Goal: Contribute content: Contribute content

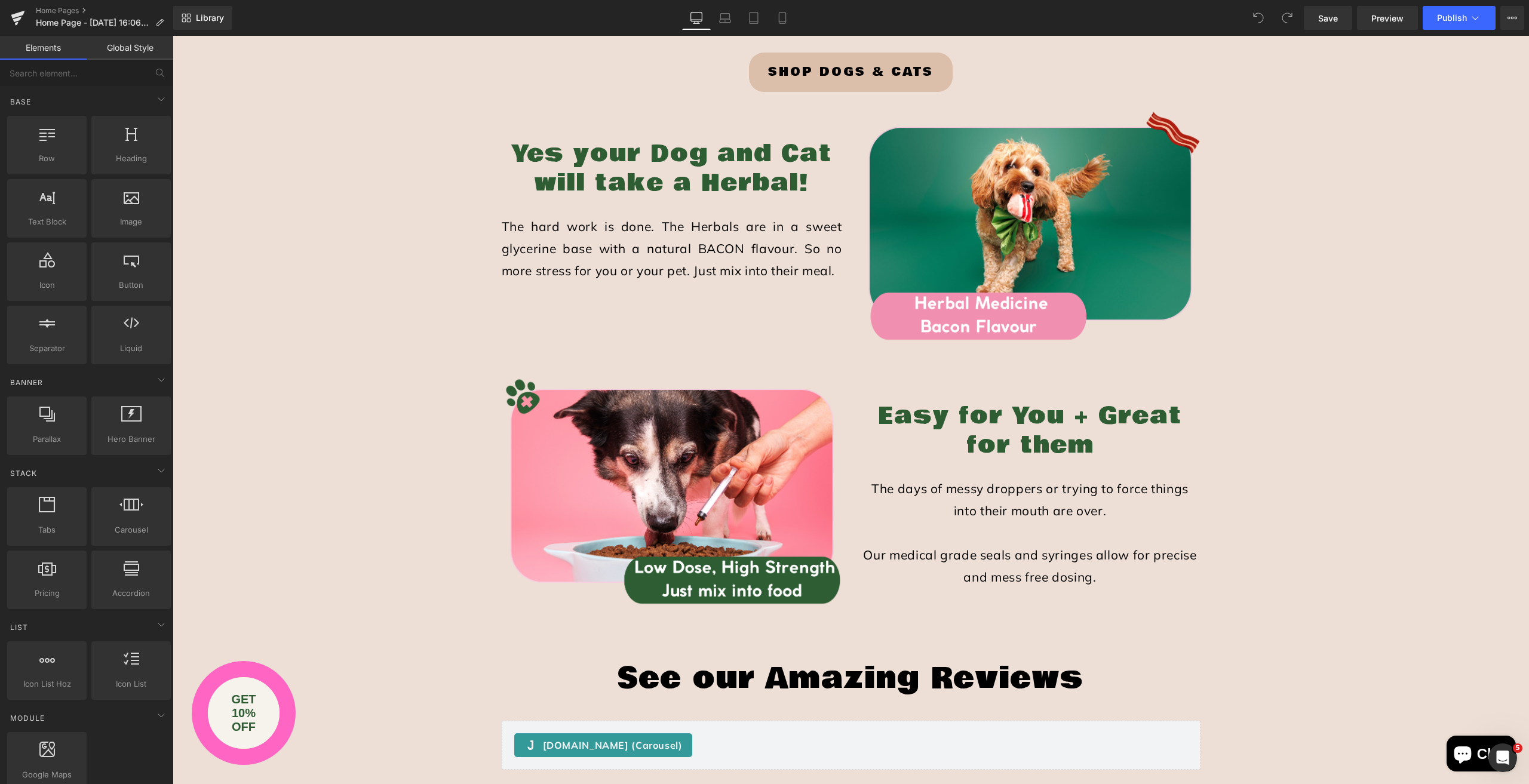
scroll to position [1373, 0]
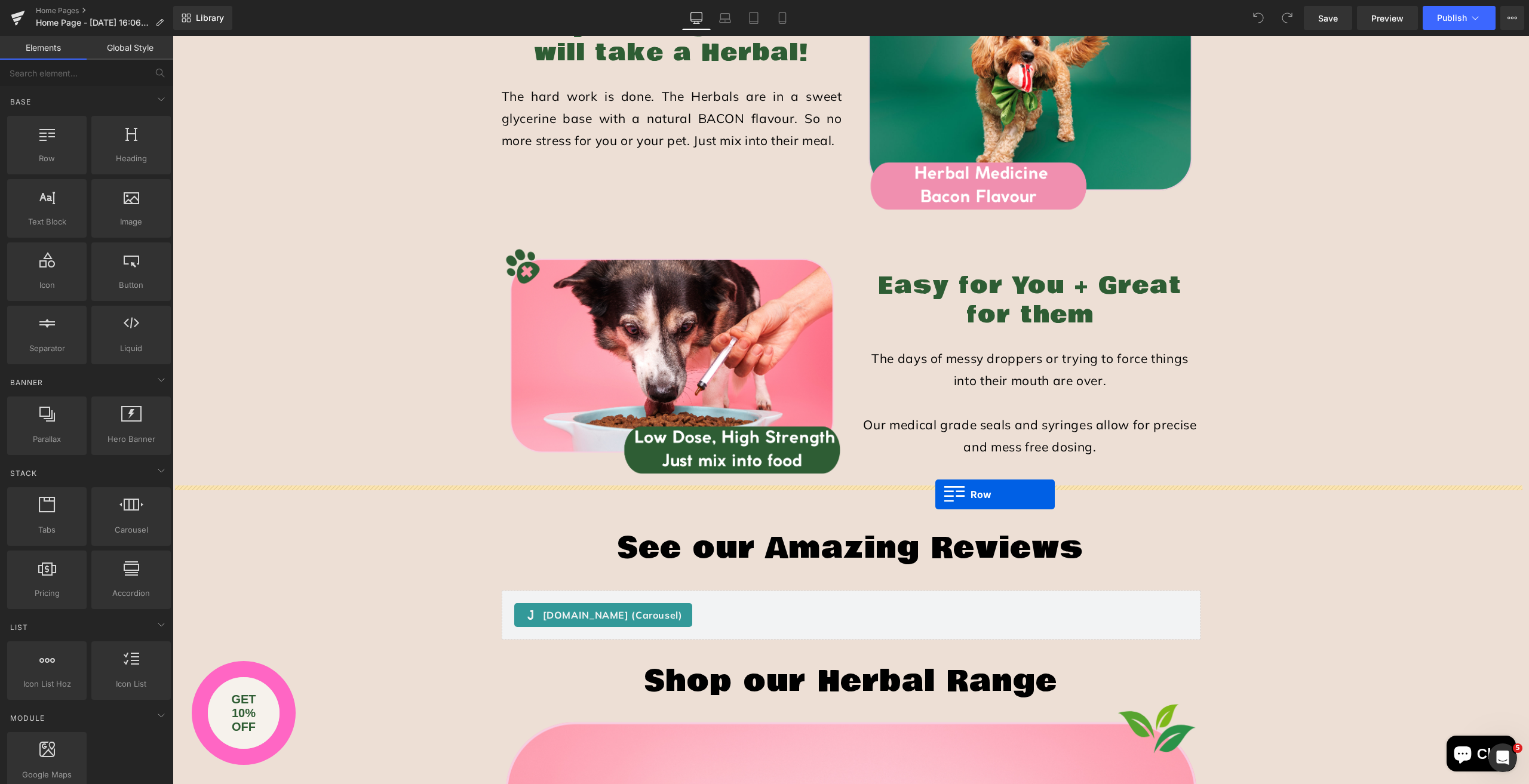
drag, startPoint x: 221, startPoint y: 184, endPoint x: 935, endPoint y: 494, distance: 778.4
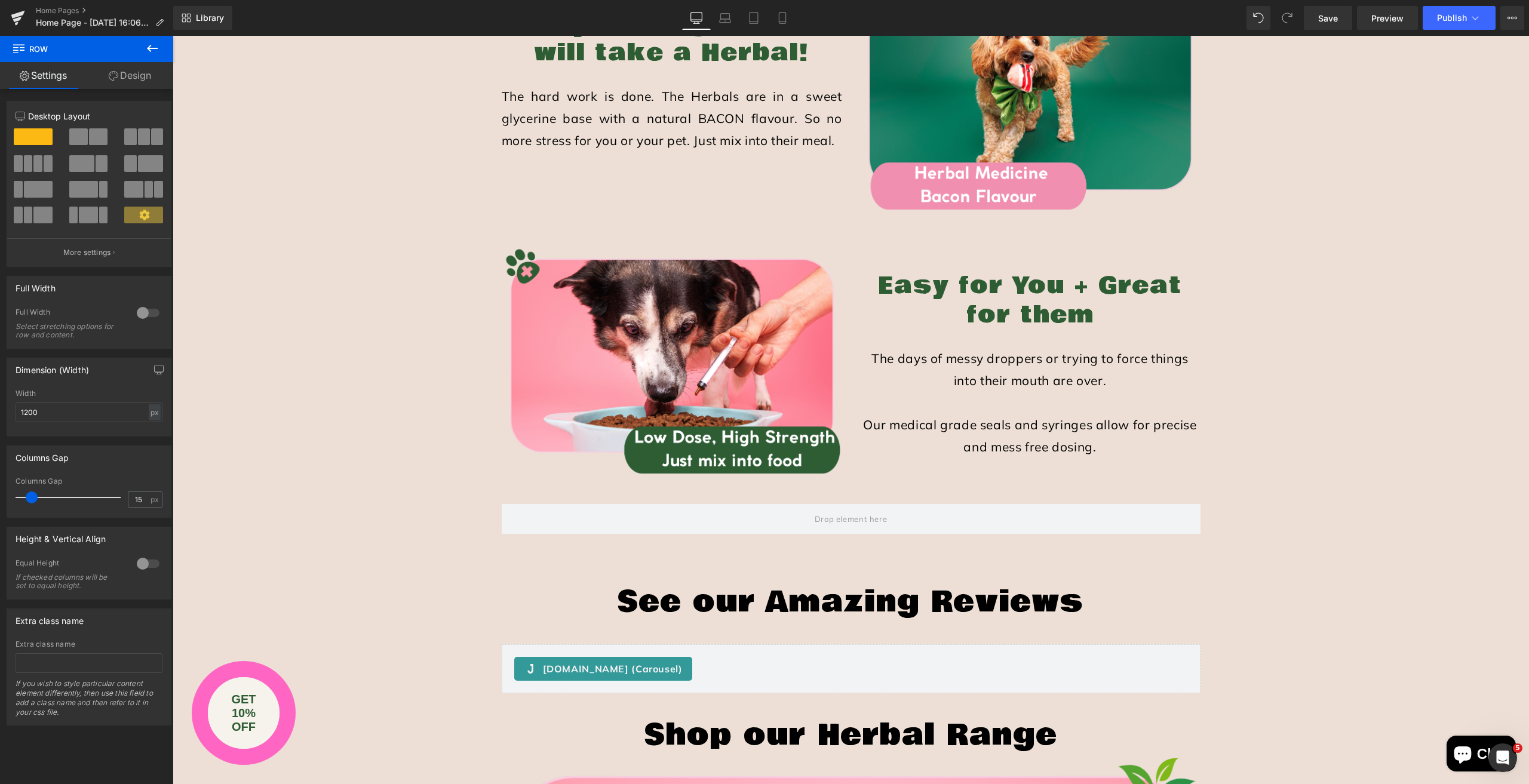
click at [151, 47] on icon at bounding box center [152, 49] width 14 height 14
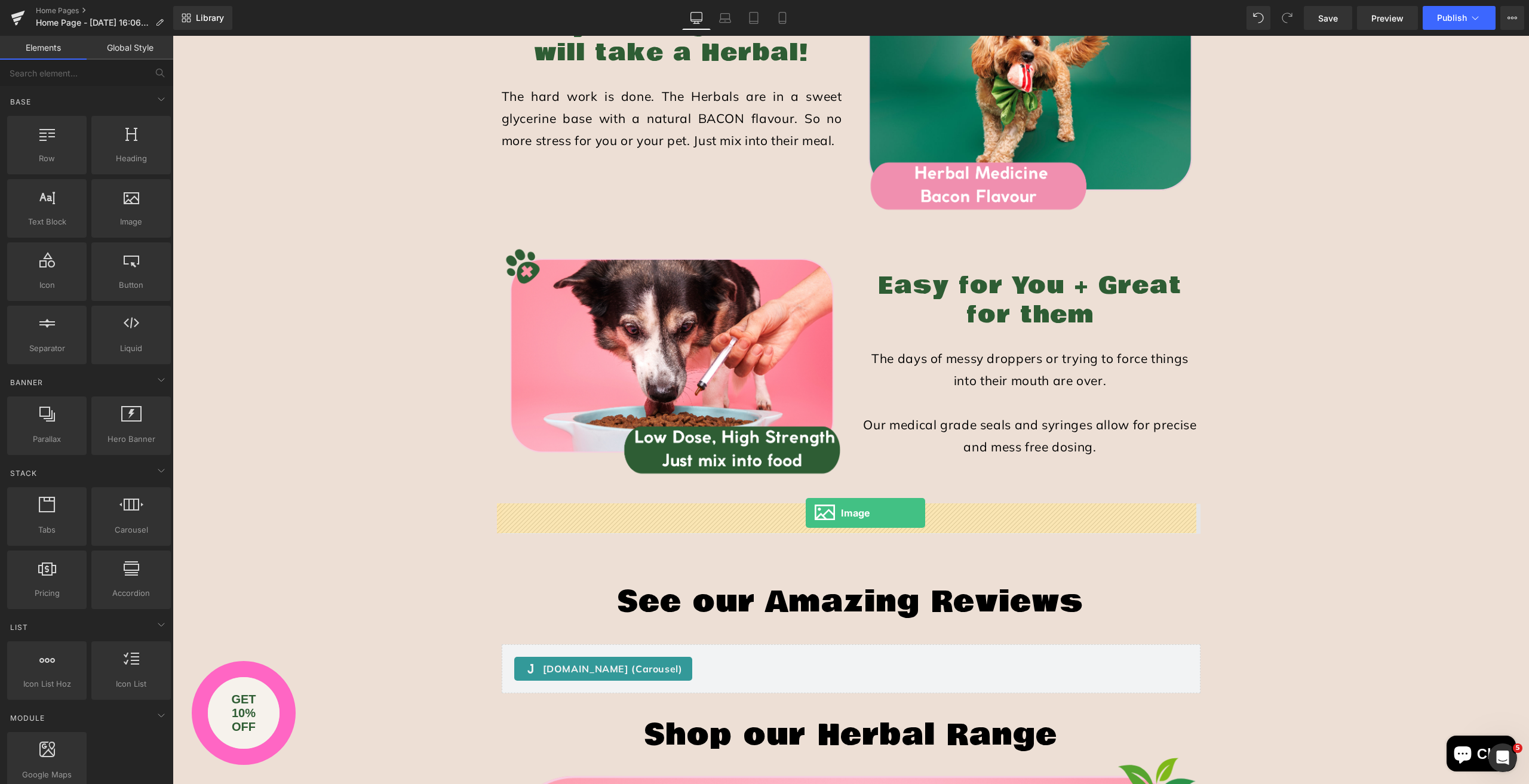
drag, startPoint x: 292, startPoint y: 249, endPoint x: 806, endPoint y: 512, distance: 577.4
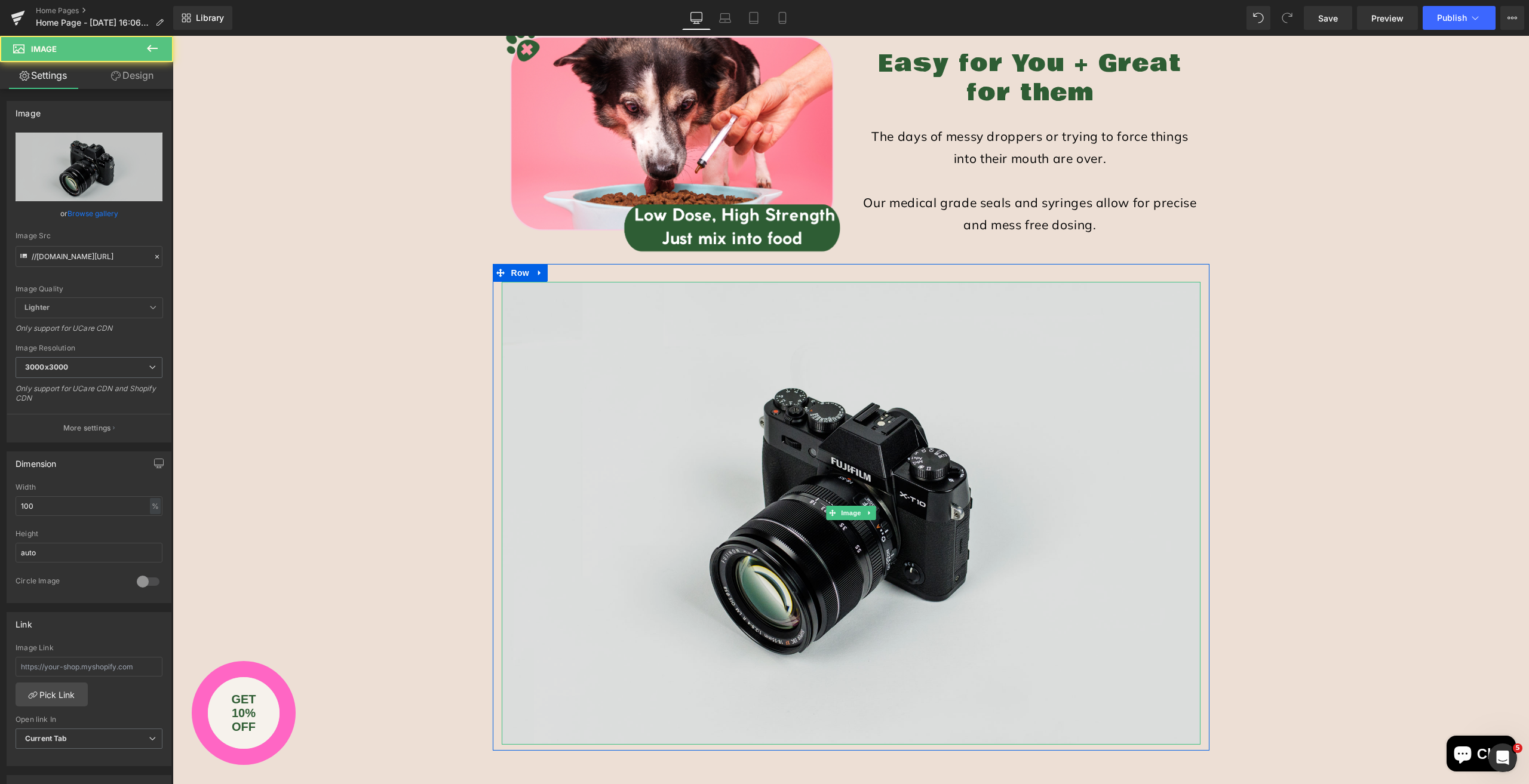
scroll to position [1611, 0]
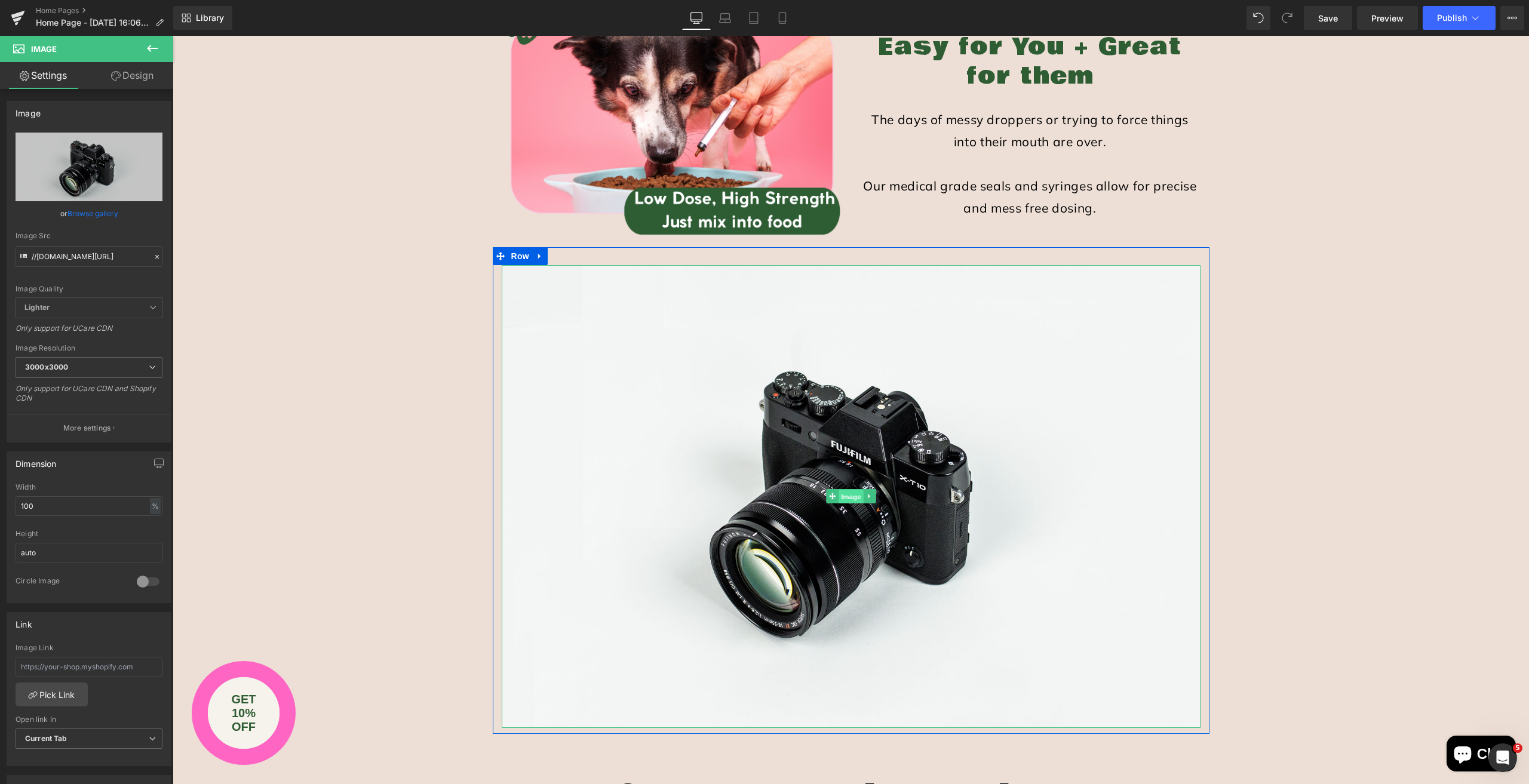
click at [850, 494] on span "Image" at bounding box center [851, 497] width 25 height 14
click at [78, 210] on link "Browse gallery" at bounding box center [93, 213] width 51 height 21
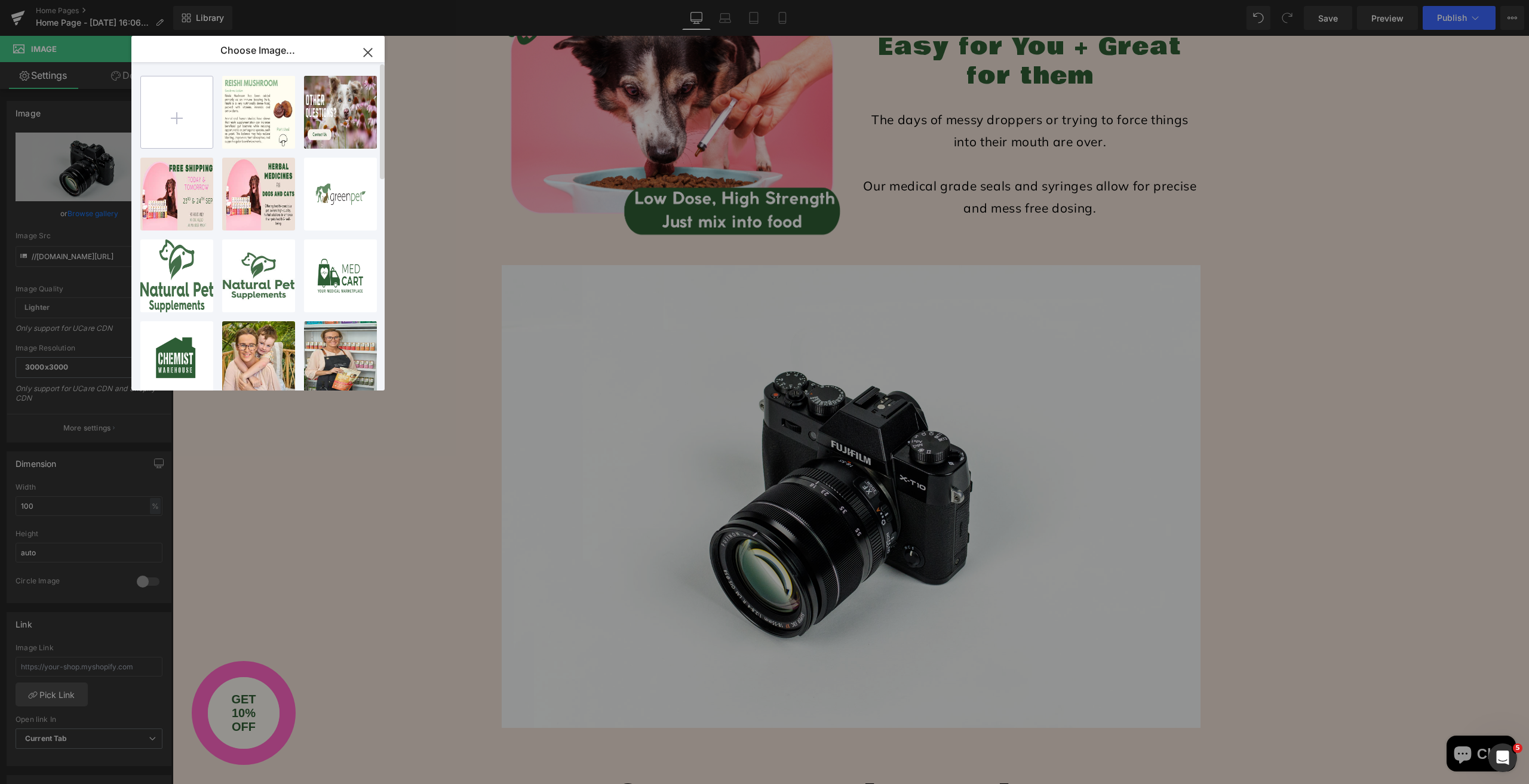
click at [170, 118] on input "file" at bounding box center [176, 112] width 71 height 71
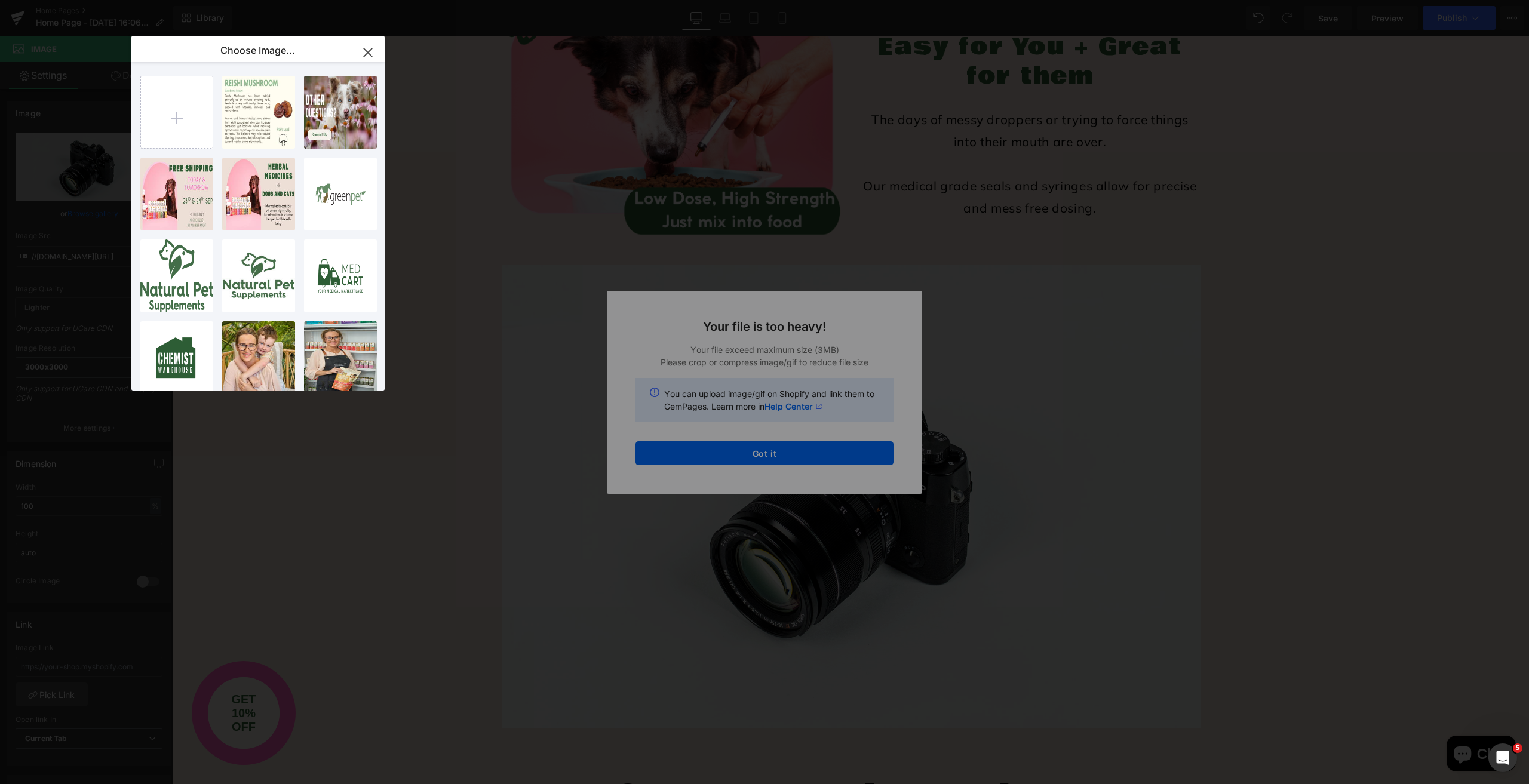
click at [362, 56] on icon "button" at bounding box center [368, 53] width 19 height 19
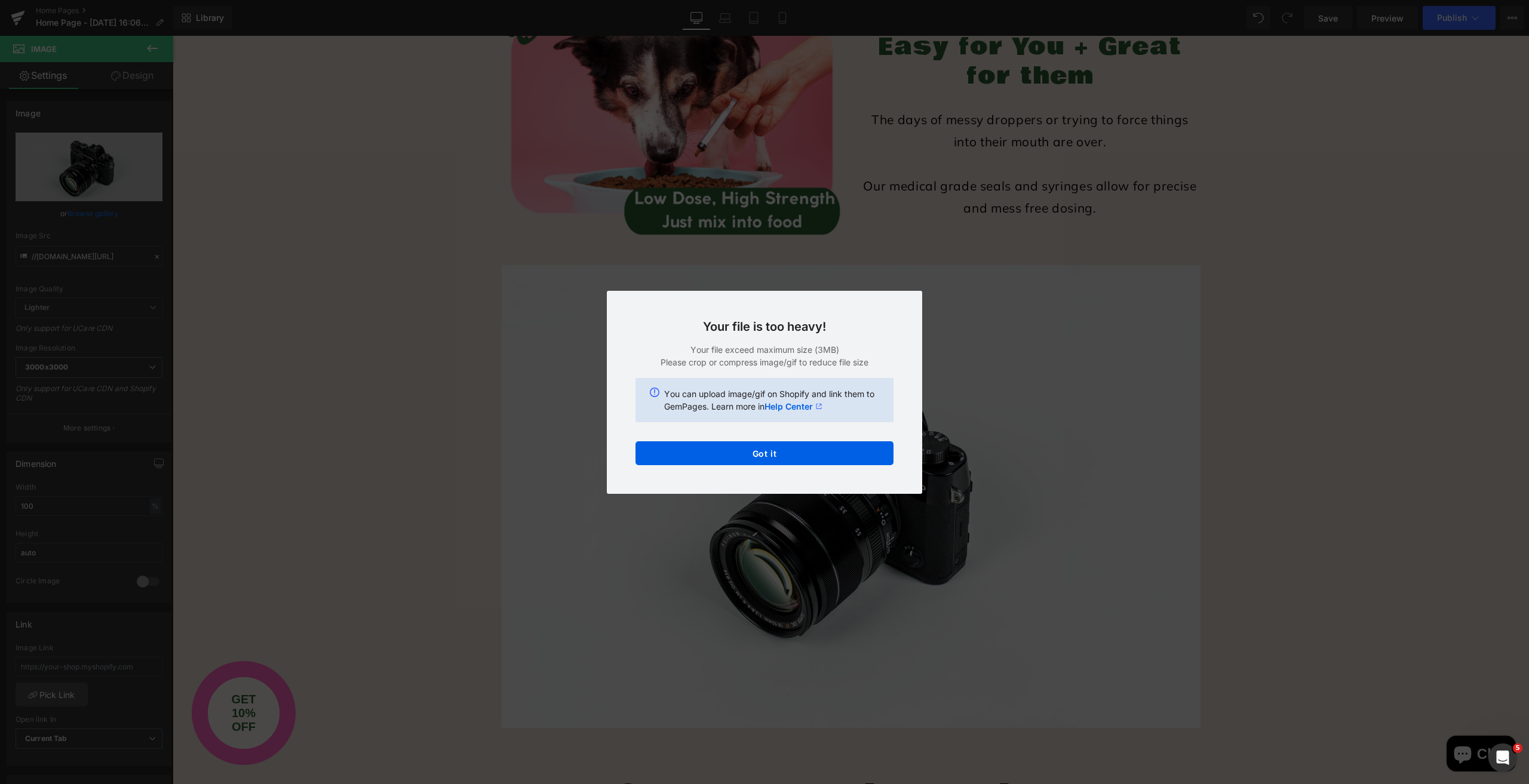
click at [386, 280] on div "Back to Library Insert Your file is too heavy! Your file exceed maximum size (3…" at bounding box center [764, 392] width 1529 height 784
drag, startPoint x: 761, startPoint y: 446, endPoint x: 588, endPoint y: 412, distance: 176.3
click at [761, 446] on button "Got it" at bounding box center [764, 452] width 258 height 24
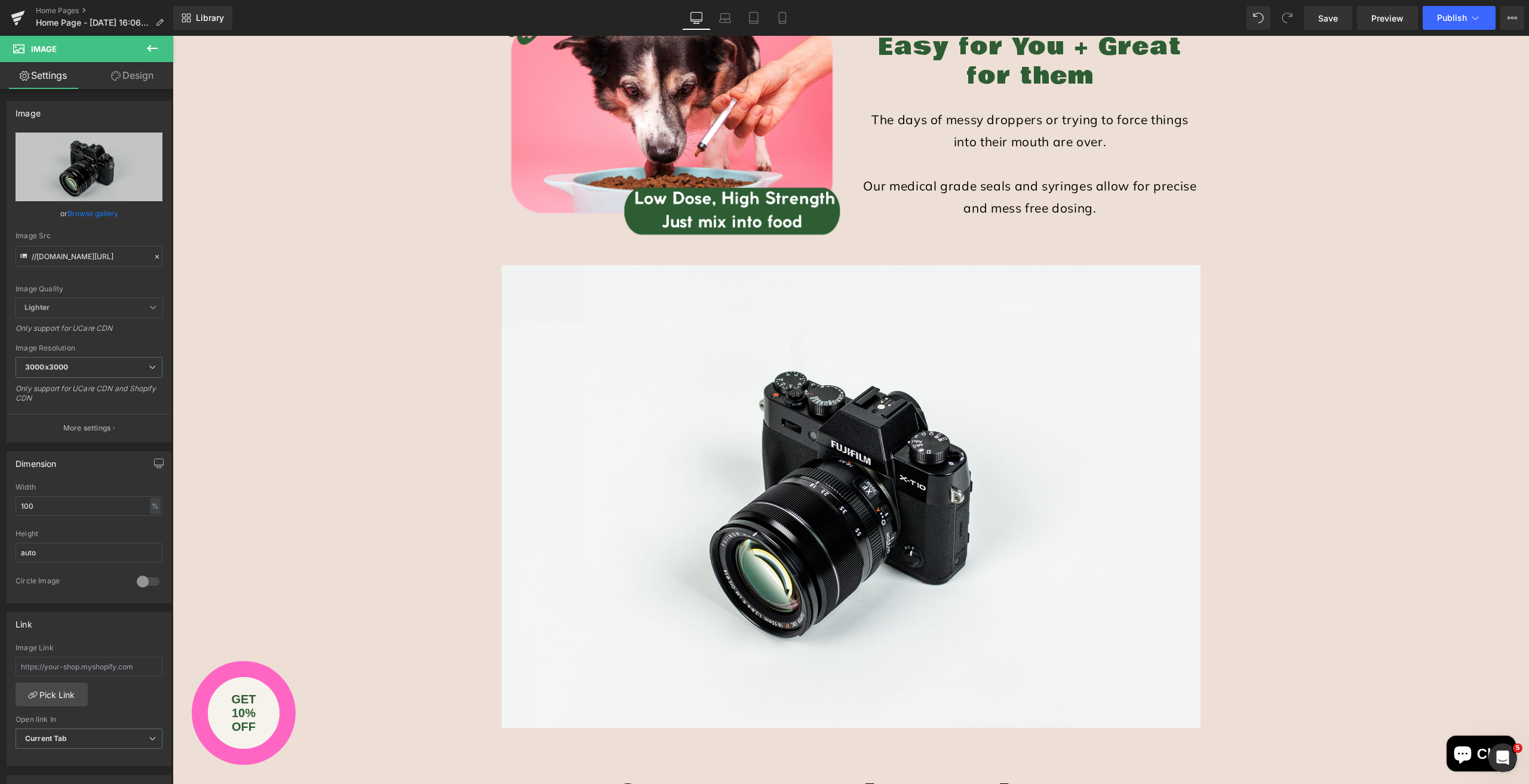
click at [370, 224] on div "Herbal Medicine Heading Row for Text Block Dogs and Cats Heading Row Offering h…" at bounding box center [851, 571] width 1356 height 3923
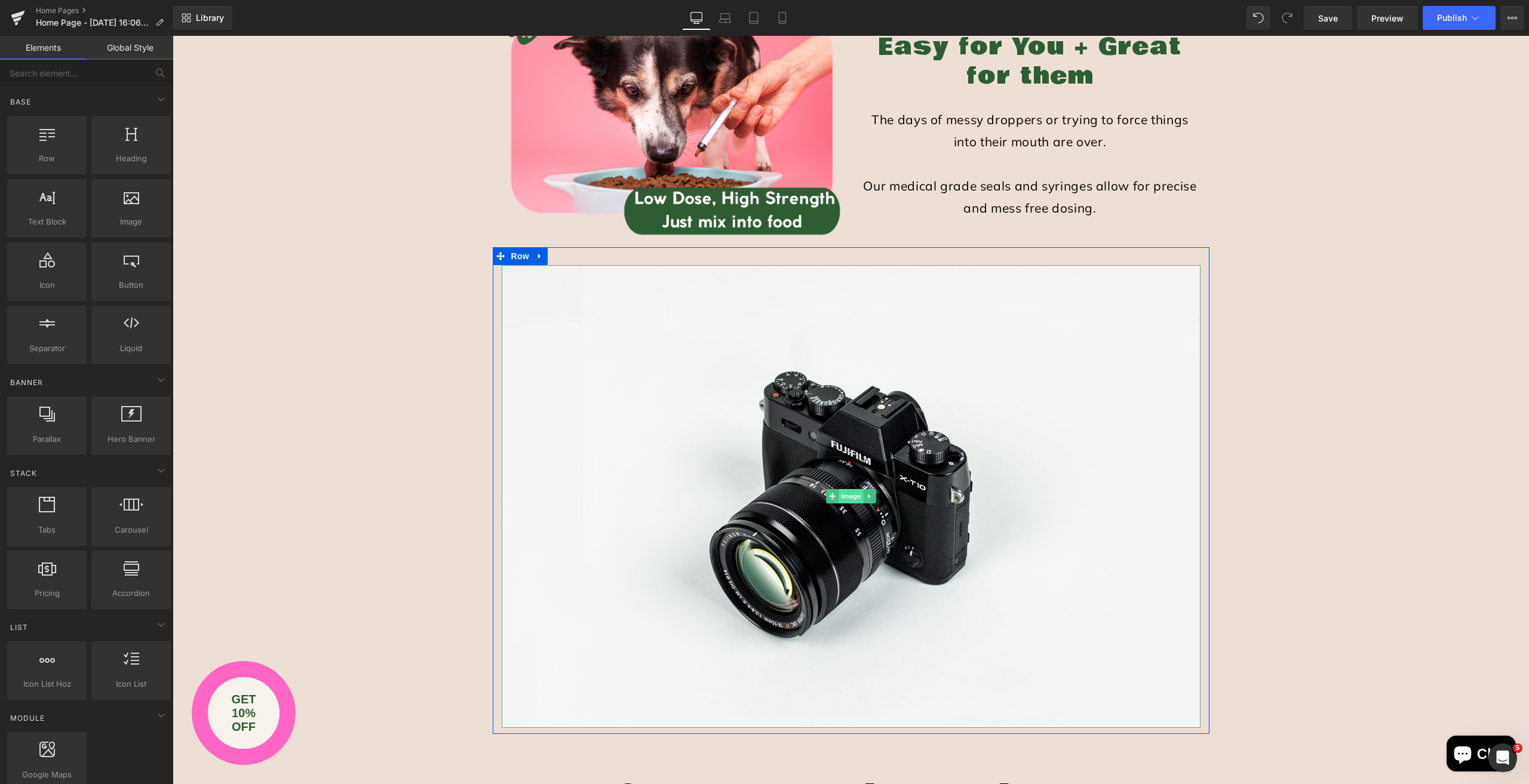
click at [847, 494] on span "Image" at bounding box center [851, 496] width 25 height 14
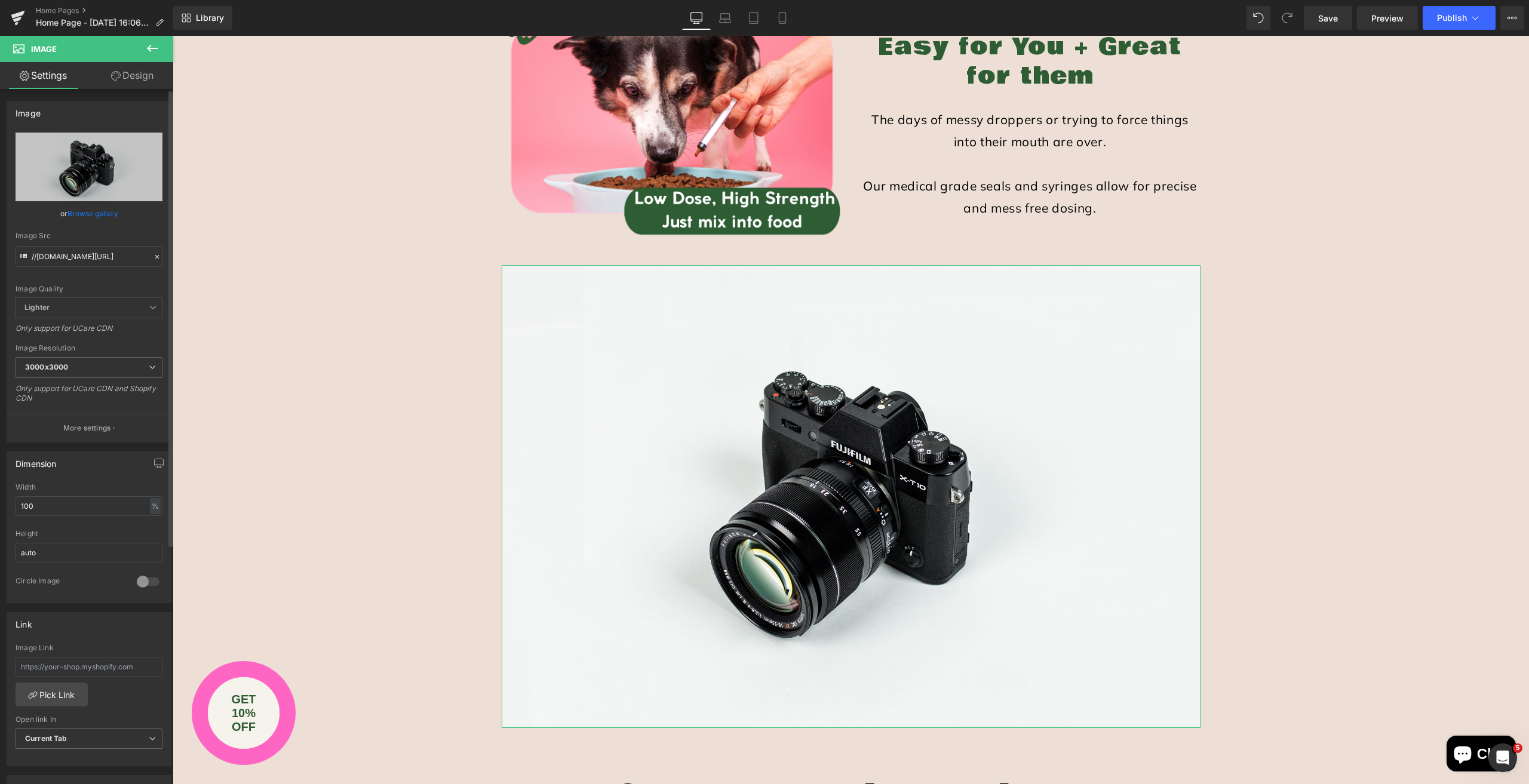
click at [90, 205] on link "Browse gallery" at bounding box center [93, 213] width 51 height 21
click at [90, 0] on div "Image You are previewing how the will restyle your page. You can not edit Eleme…" at bounding box center [764, 0] width 1529 height 0
click at [87, 216] on link "Browse gallery" at bounding box center [93, 213] width 51 height 21
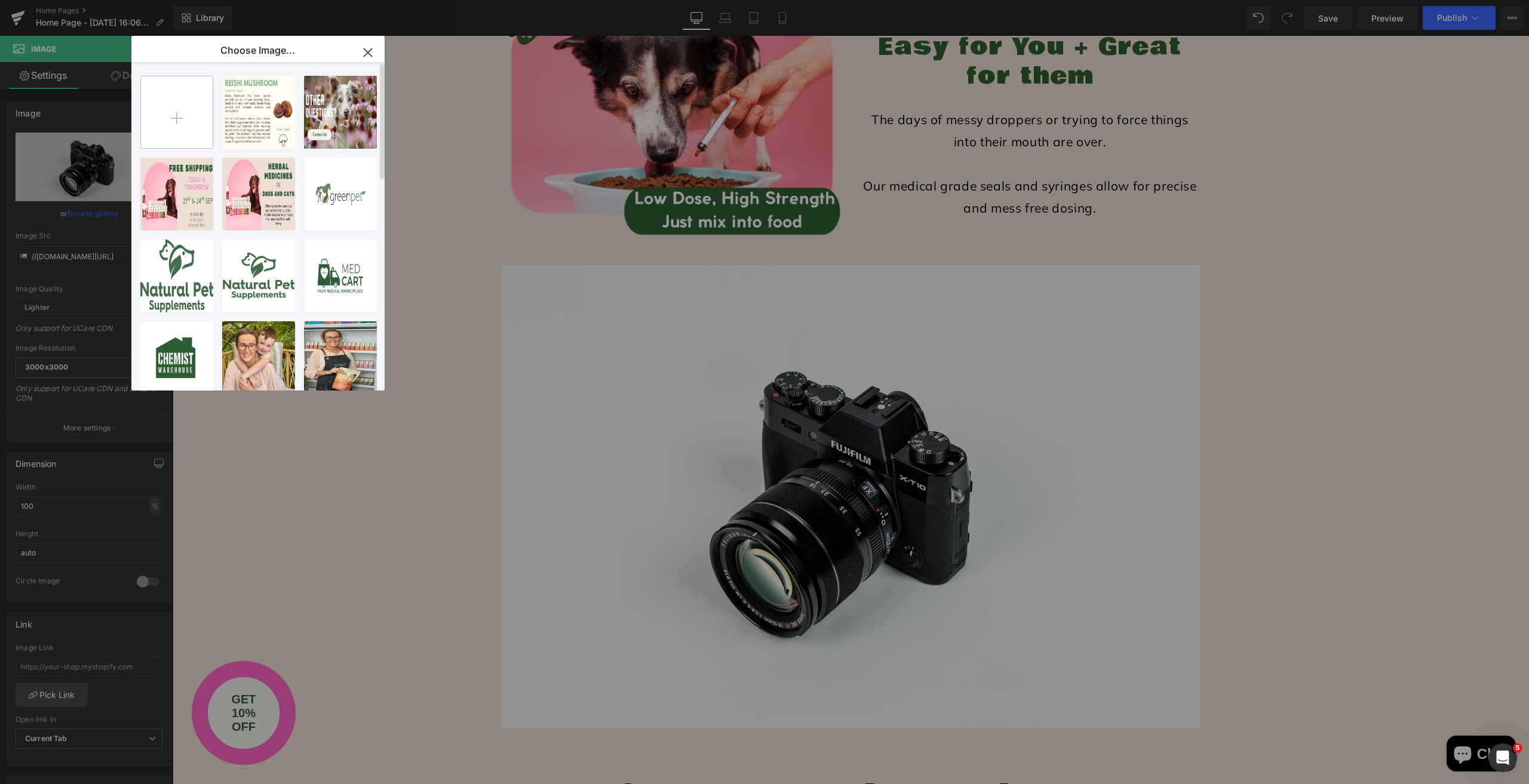
click at [175, 121] on input "file" at bounding box center [176, 112] width 71 height 71
type input "C:\fakepath\HOME - Yeast Kit offer compressed.png"
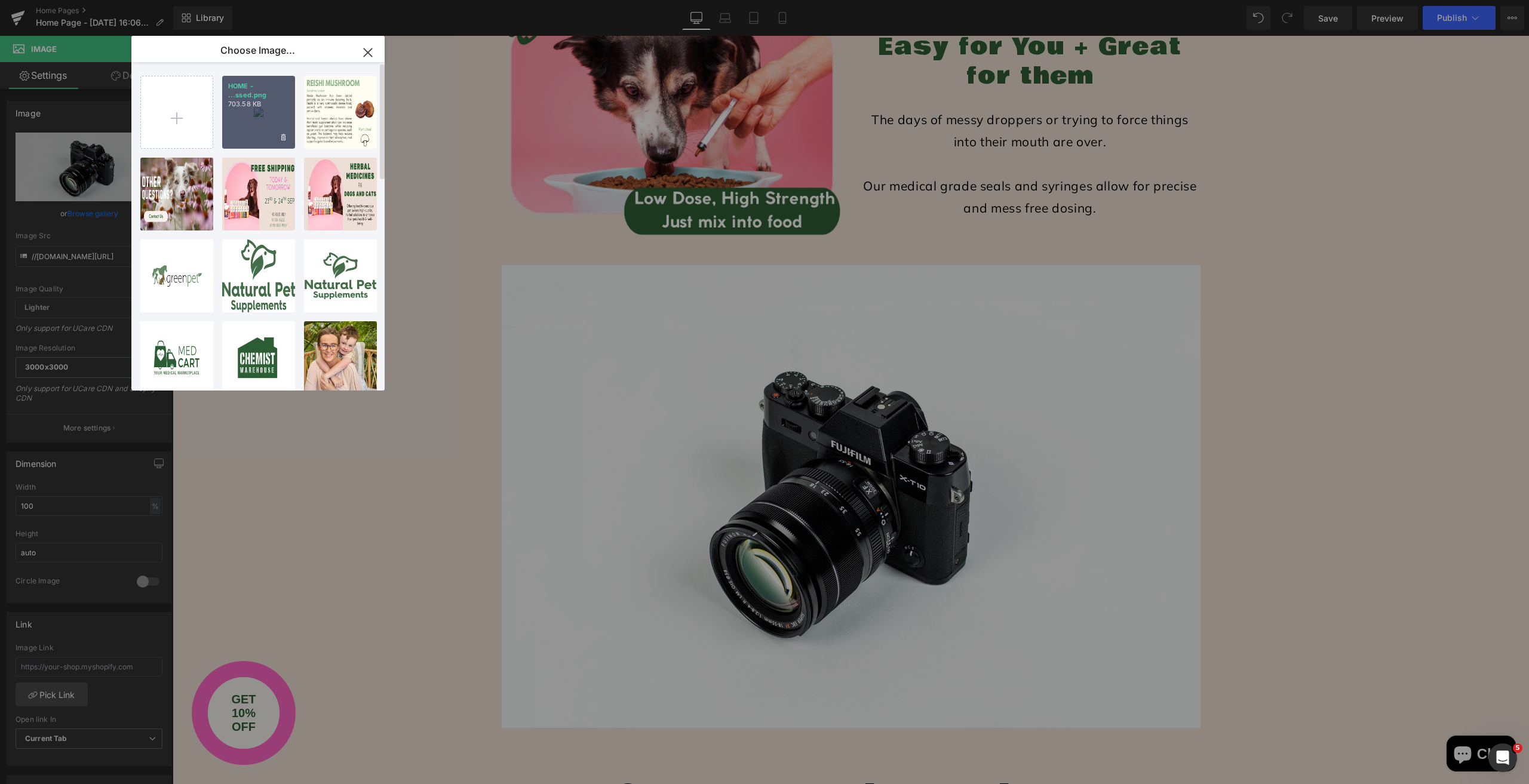
click at [256, 105] on p "703.58 KB" at bounding box center [259, 104] width 61 height 9
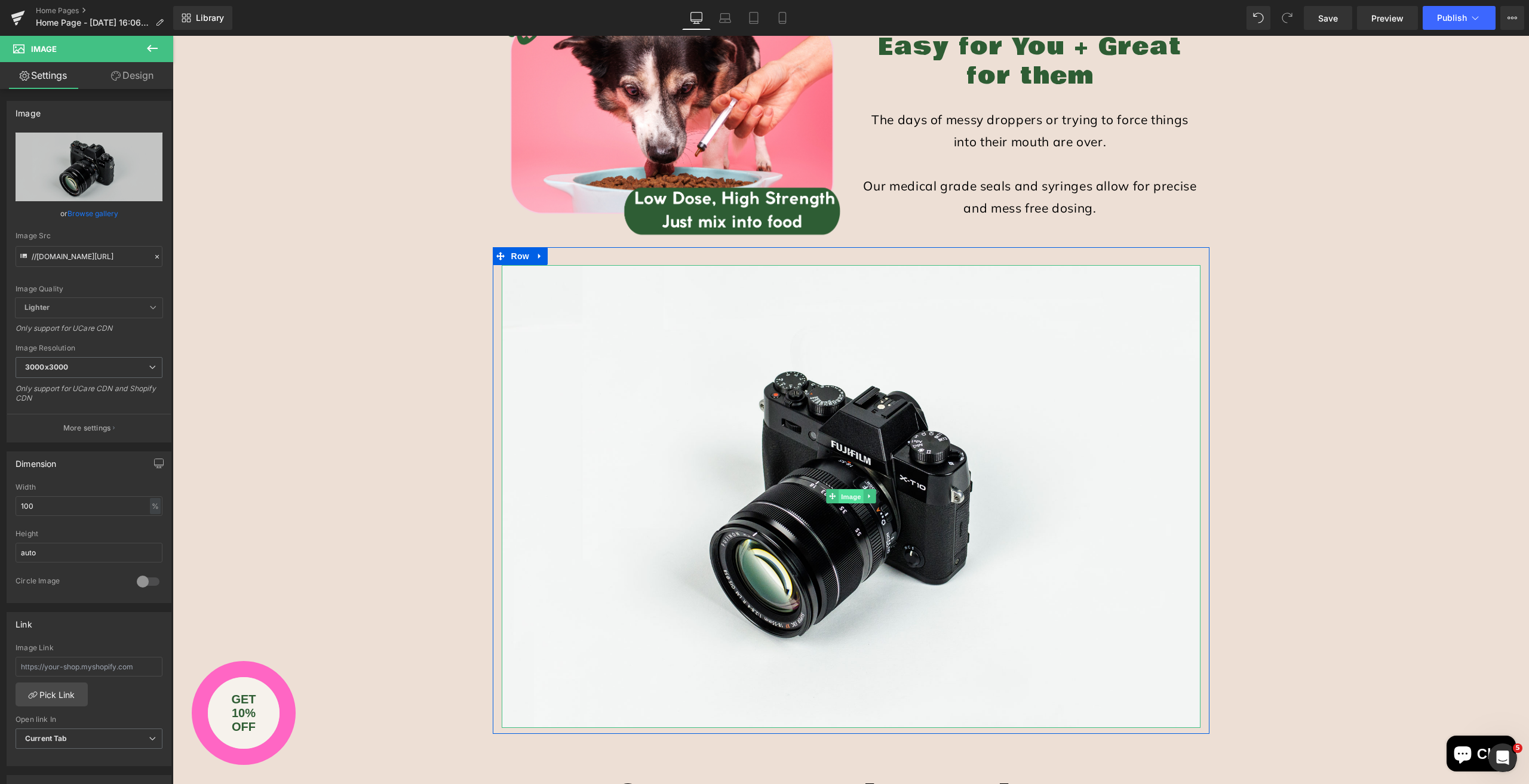
click at [847, 494] on span "Image" at bounding box center [851, 497] width 25 height 14
click at [88, 215] on link "Browse gallery" at bounding box center [93, 213] width 51 height 21
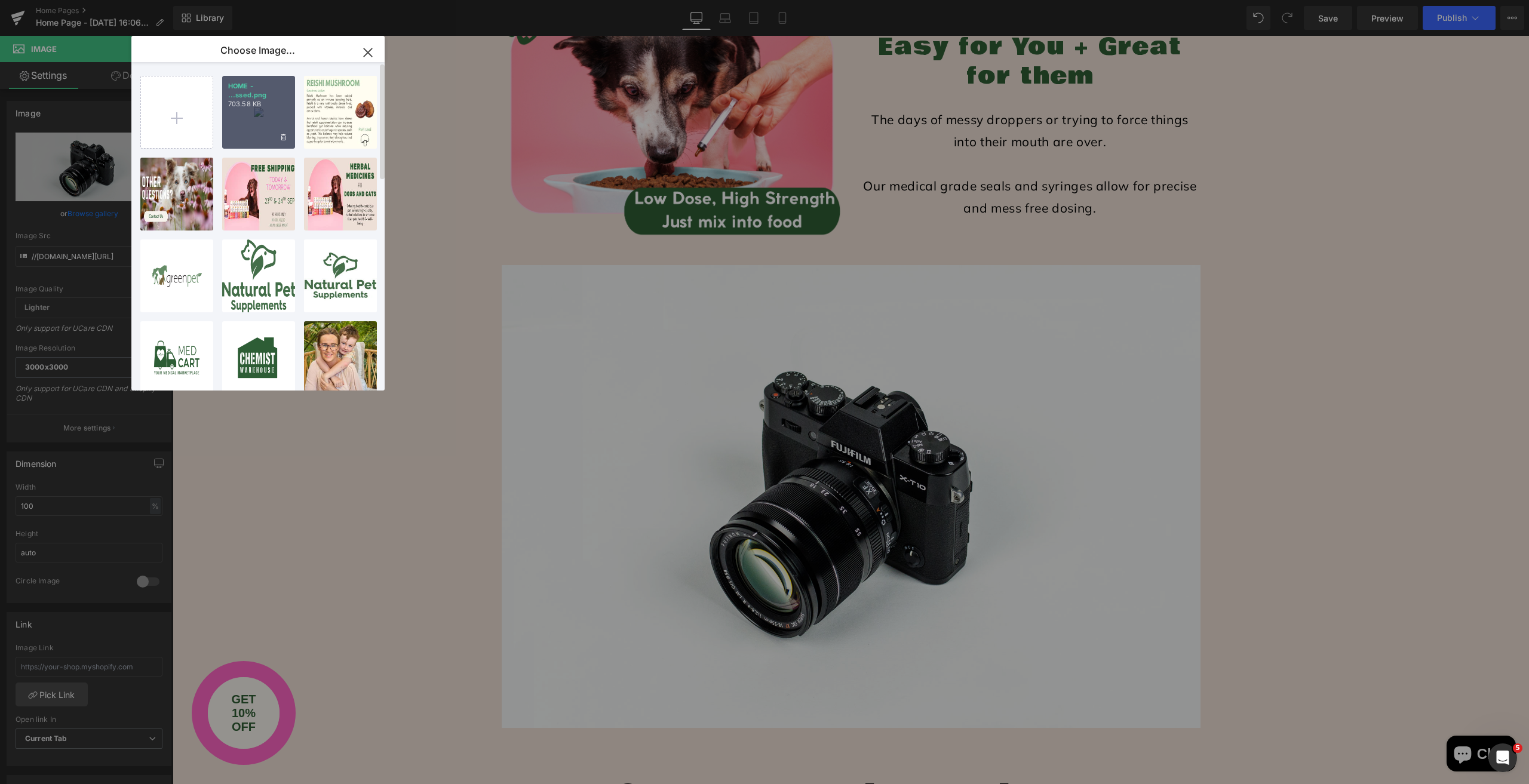
click at [260, 124] on div "HOME - ...ssed.png 703.58 KB" at bounding box center [259, 112] width 73 height 73
type input "[URL][DOMAIN_NAME]"
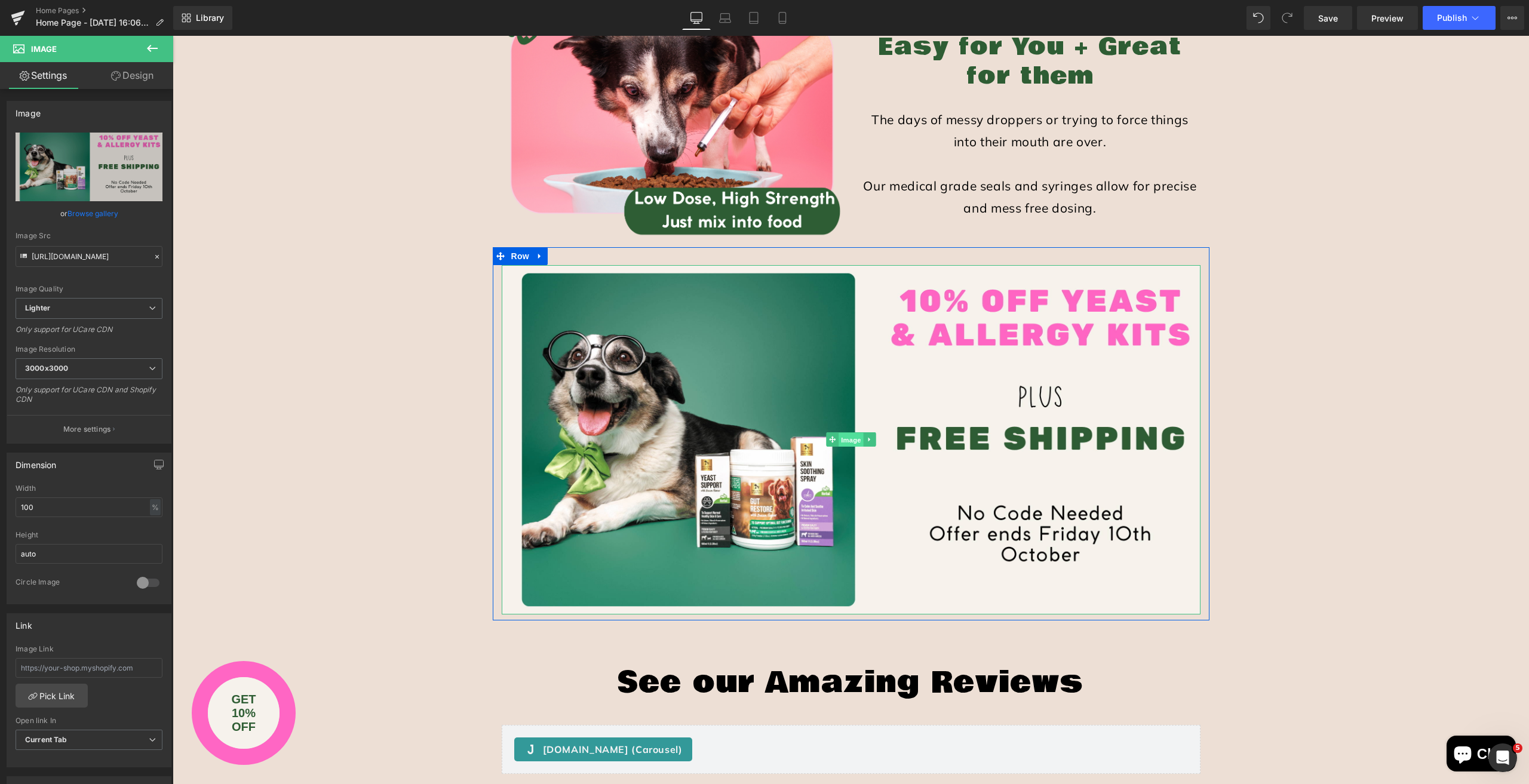
click at [838, 438] on span "Image" at bounding box center [851, 440] width 25 height 14
click at [92, 664] on input "text" at bounding box center [89, 668] width 146 height 19
paste input "[URL][DOMAIN_NAME]"
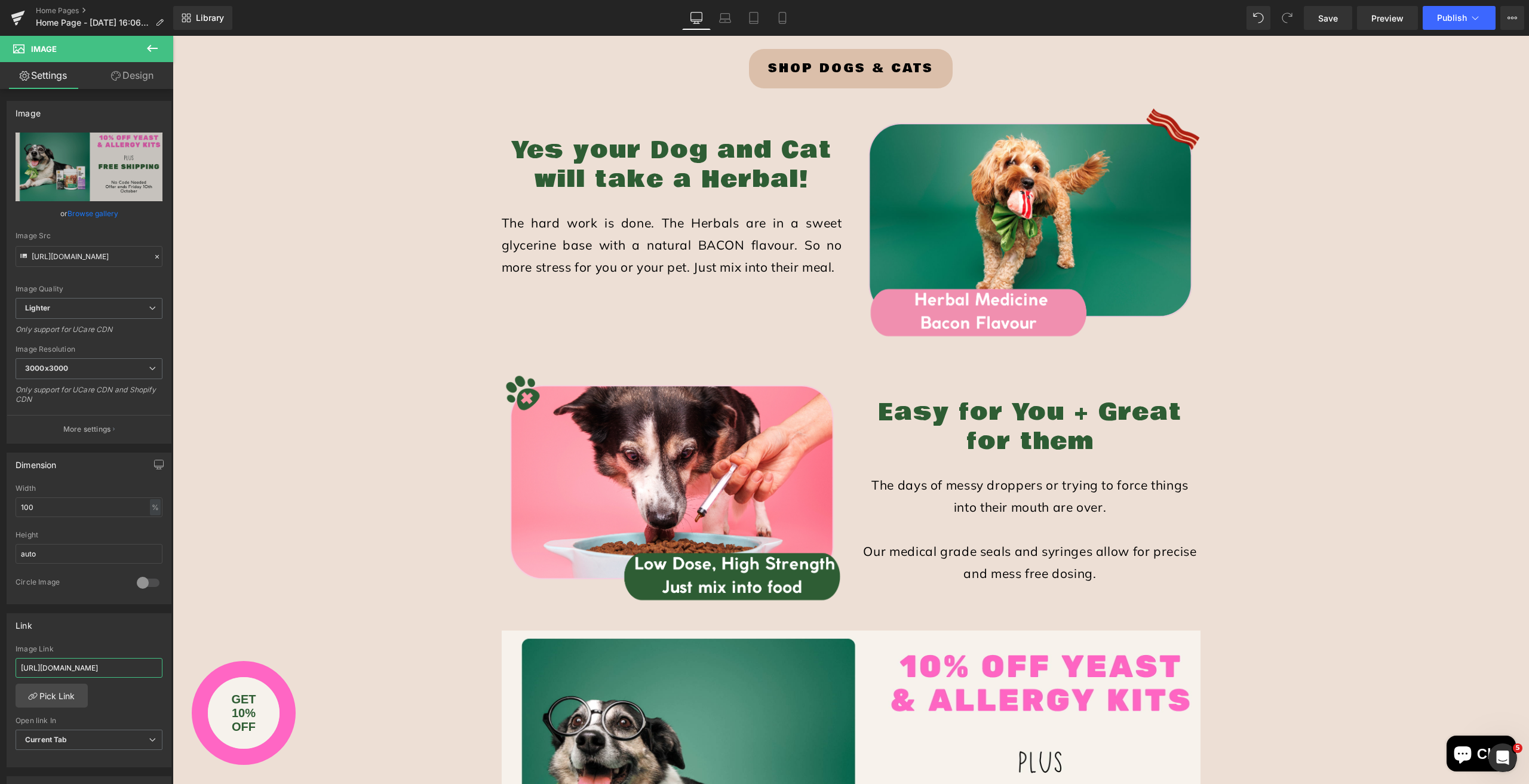
scroll to position [1074, 0]
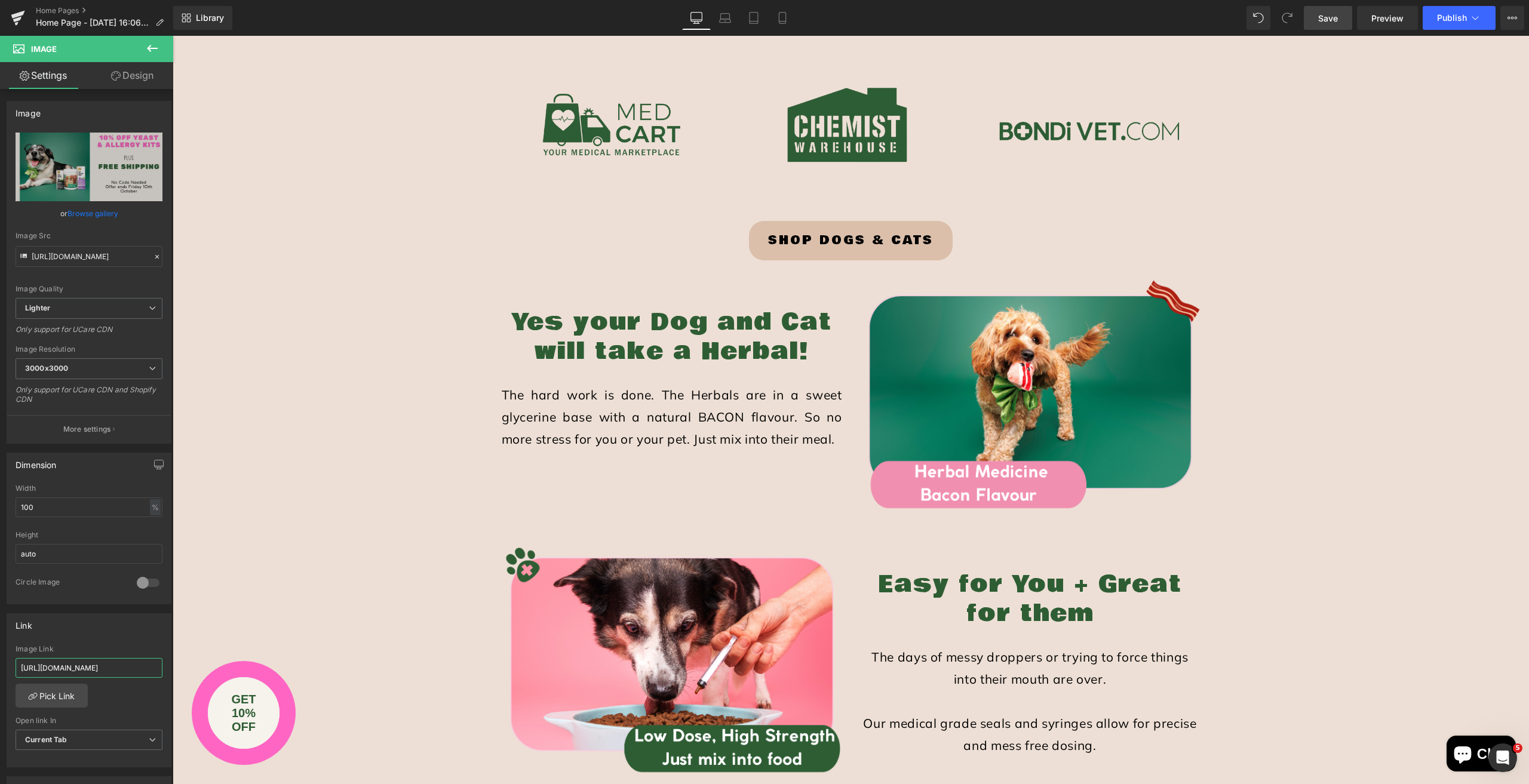
type input "[URL][DOMAIN_NAME]"
click at [1322, 19] on span "Save" at bounding box center [1328, 19] width 19 height 12
click at [1457, 24] on button "Publish" at bounding box center [1458, 18] width 73 height 24
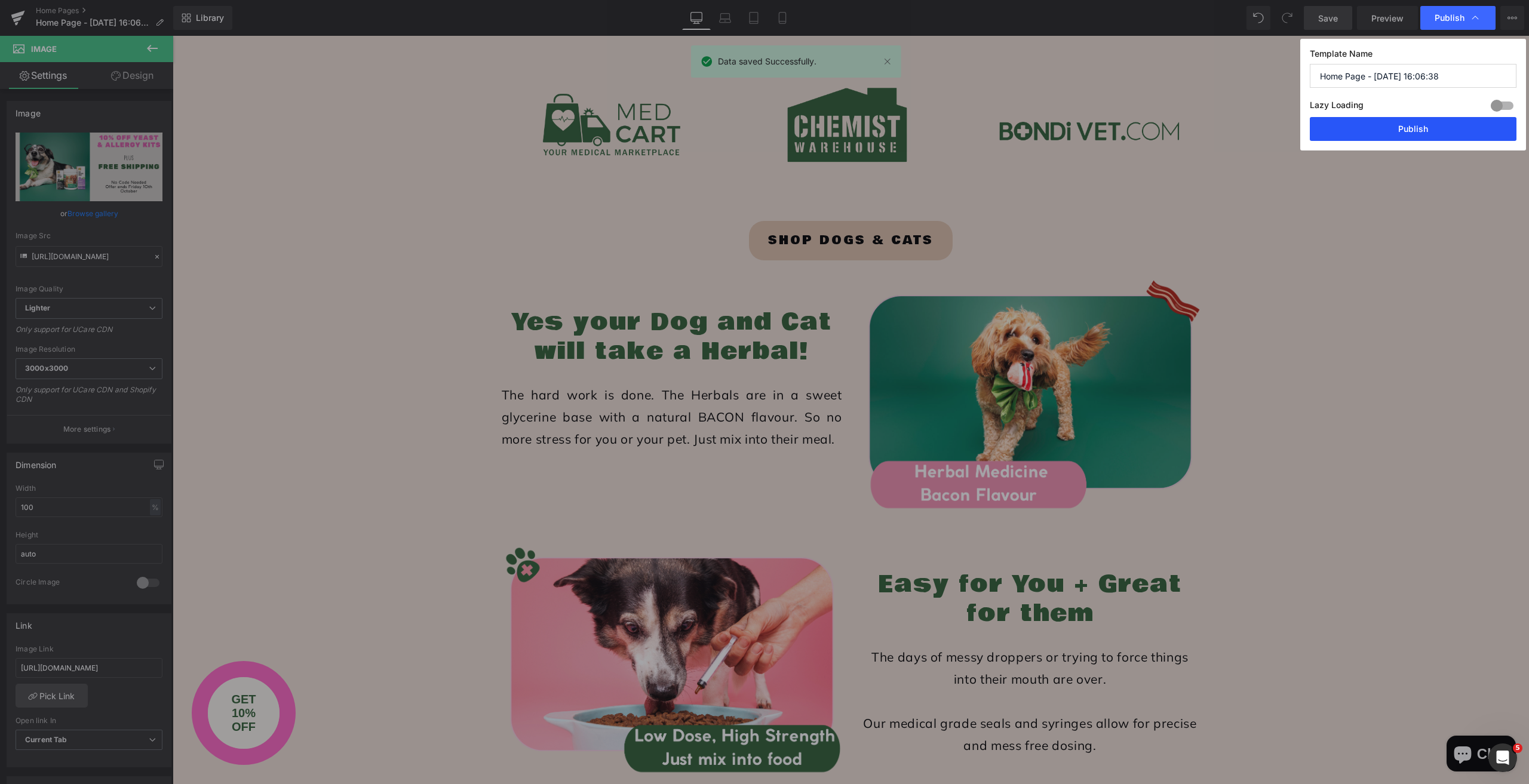
click at [1390, 119] on button "Publish" at bounding box center [1413, 129] width 206 height 24
